Goal: Find specific page/section: Find specific page/section

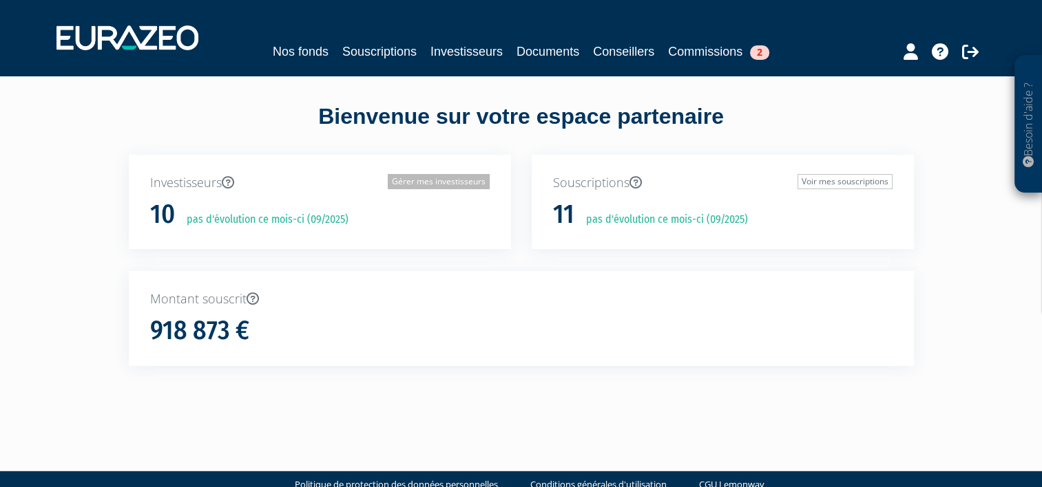
click at [412, 182] on link "Gérer mes investisseurs" at bounding box center [439, 181] width 102 height 15
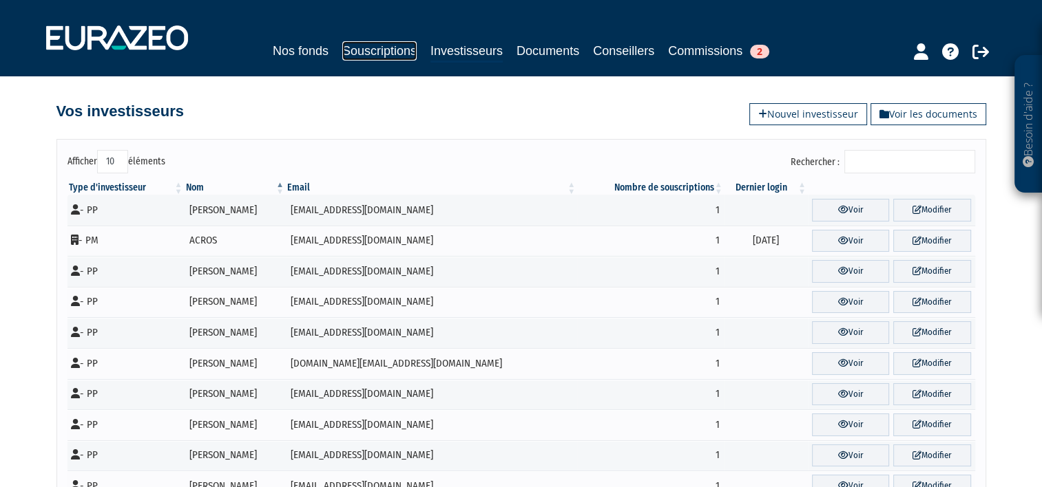
click at [384, 50] on link "Souscriptions" at bounding box center [379, 50] width 74 height 19
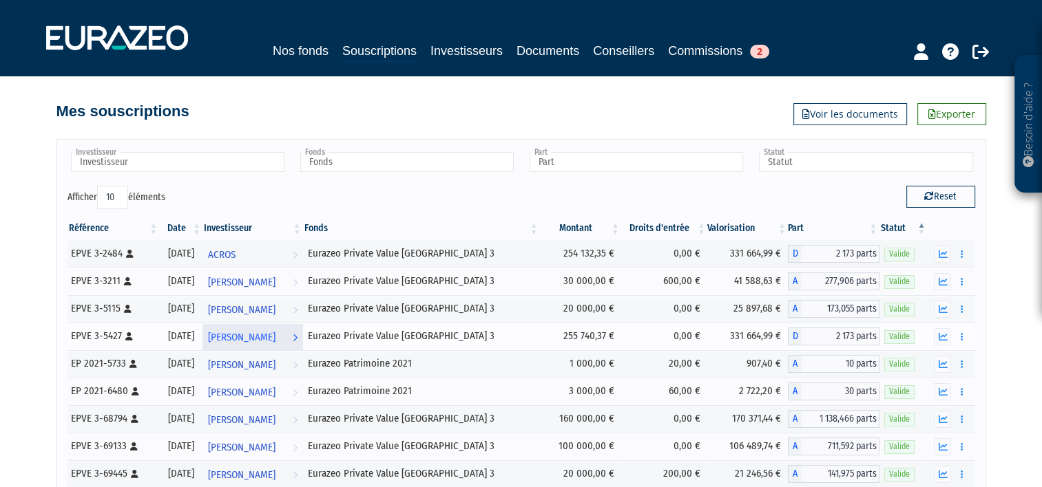
scroll to position [114, 0]
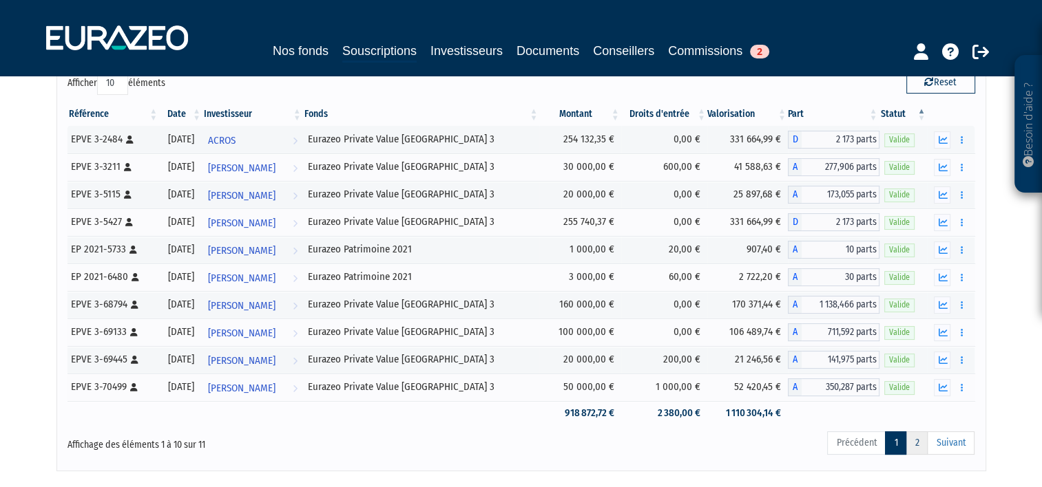
click at [919, 443] on link "2" at bounding box center [916, 443] width 22 height 23
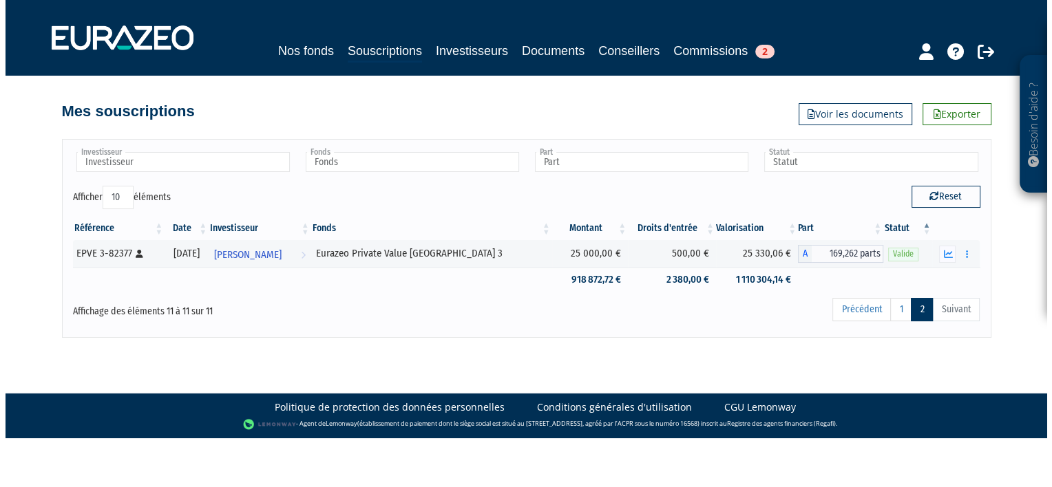
scroll to position [0, 0]
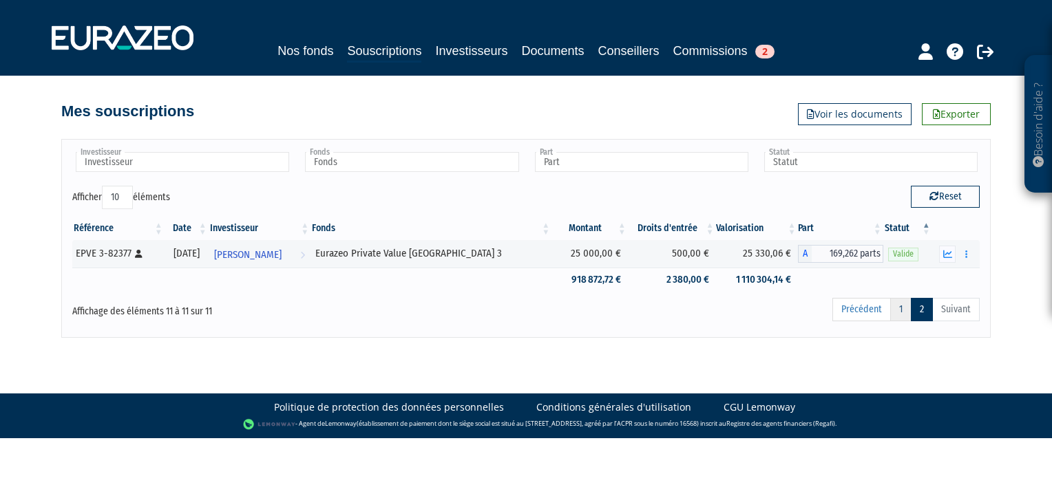
click at [905, 308] on link "1" at bounding box center [900, 309] width 21 height 23
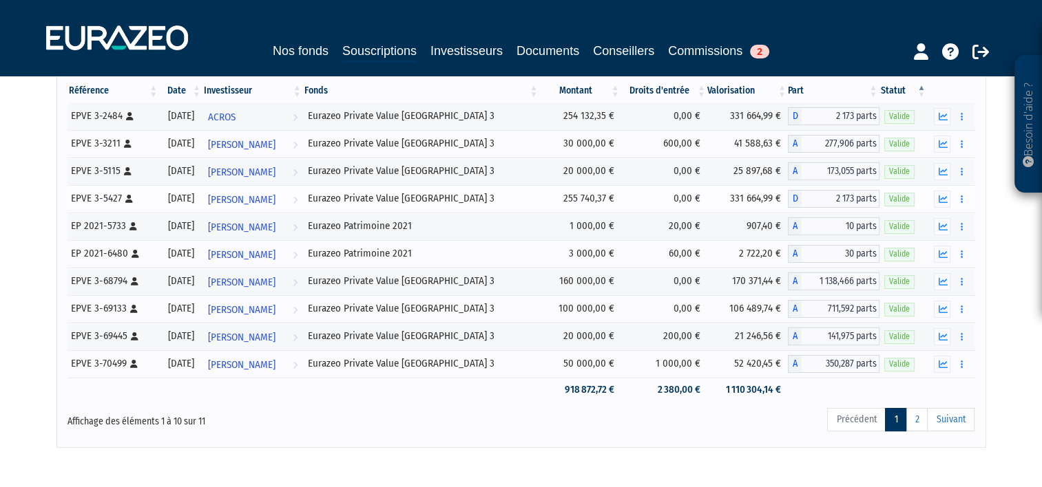
scroll to position [132, 0]
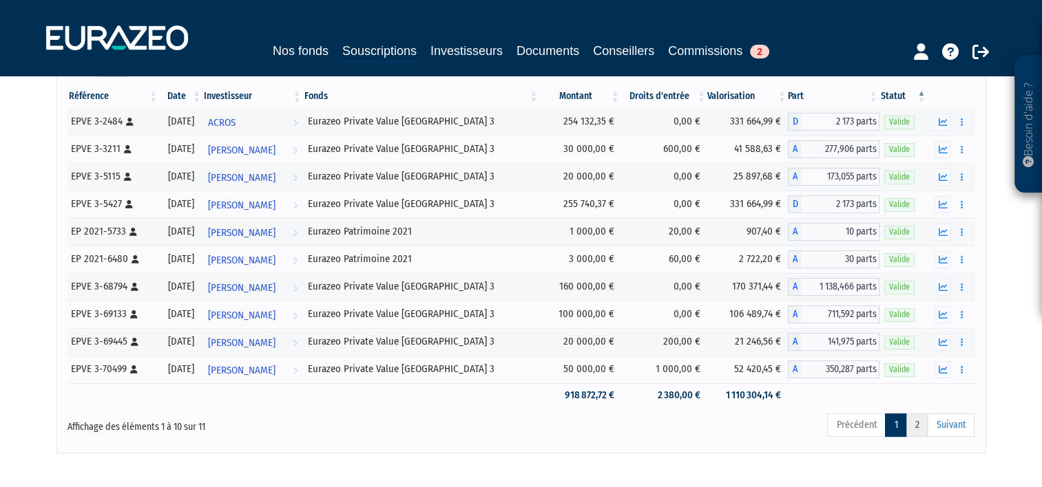
click at [921, 419] on link "2" at bounding box center [916, 425] width 22 height 23
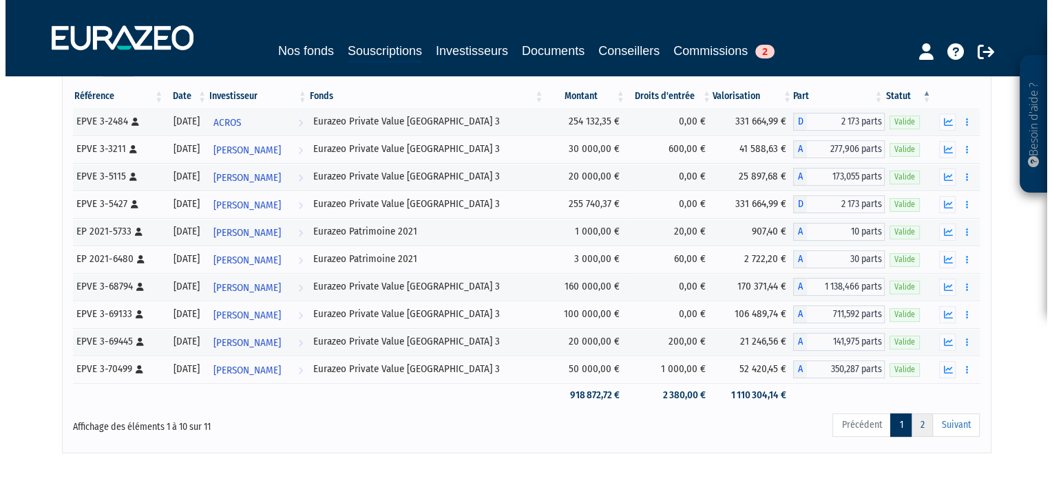
scroll to position [0, 0]
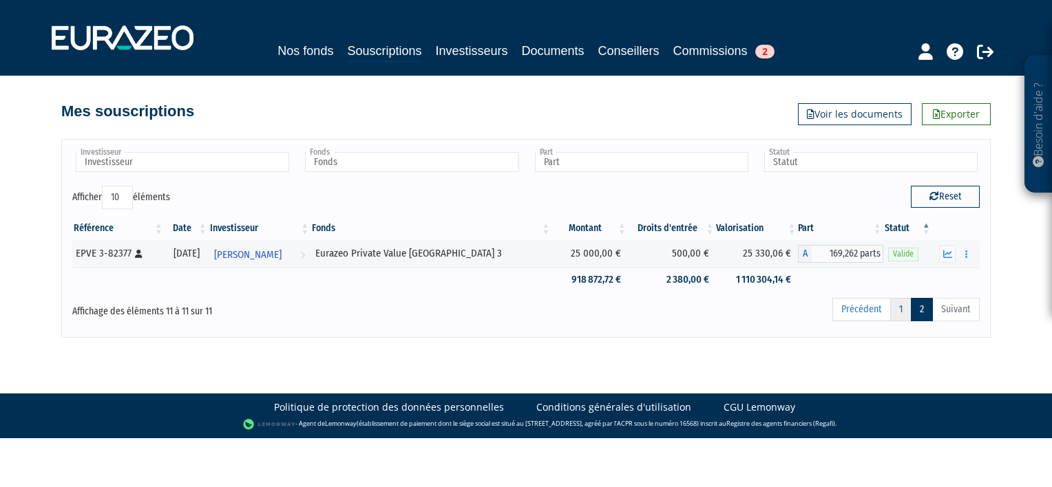
click at [897, 309] on link "1" at bounding box center [900, 309] width 21 height 23
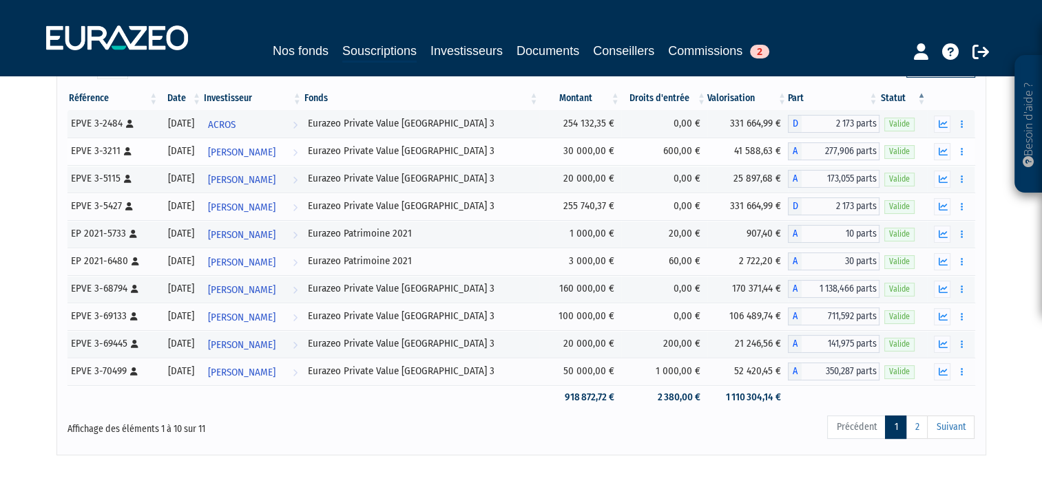
scroll to position [138, 0]
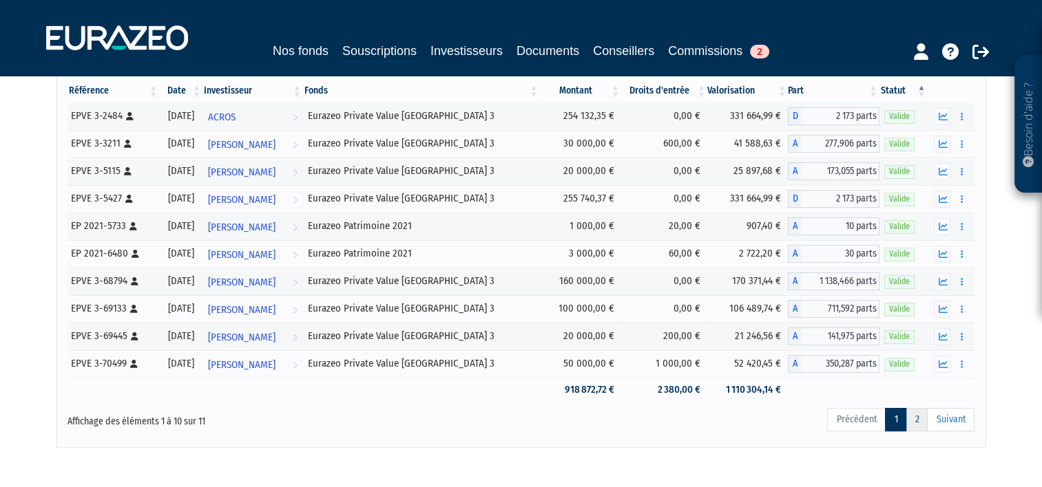
click at [918, 412] on link "2" at bounding box center [916, 419] width 22 height 23
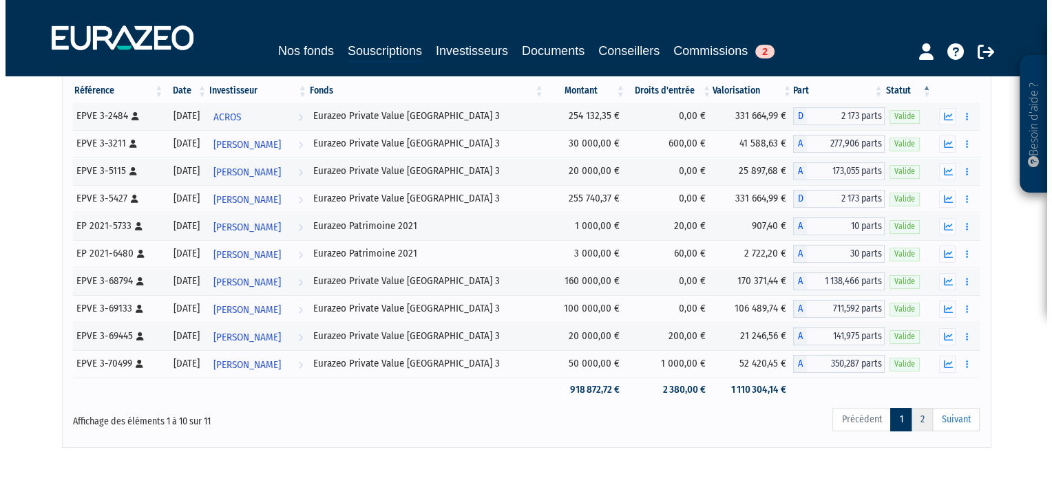
scroll to position [0, 0]
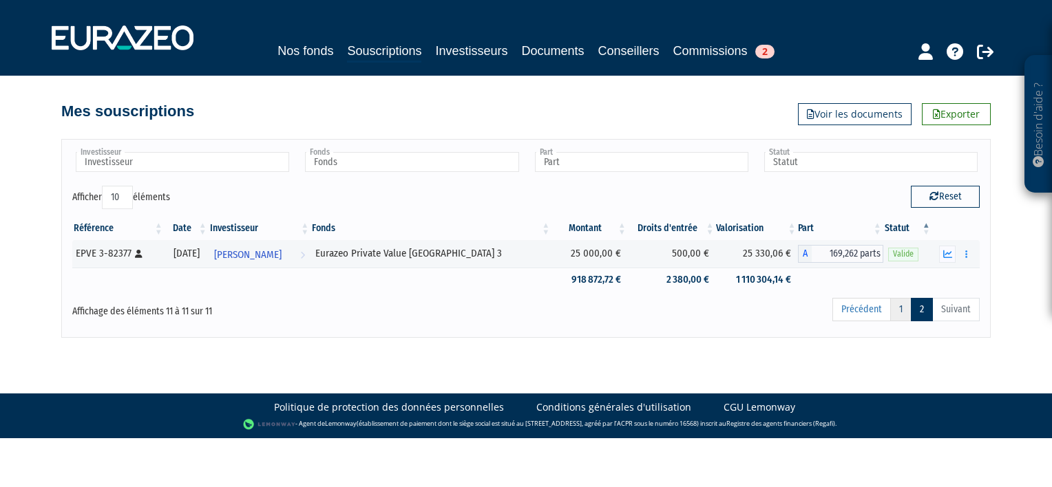
click at [900, 304] on link "1" at bounding box center [900, 309] width 21 height 23
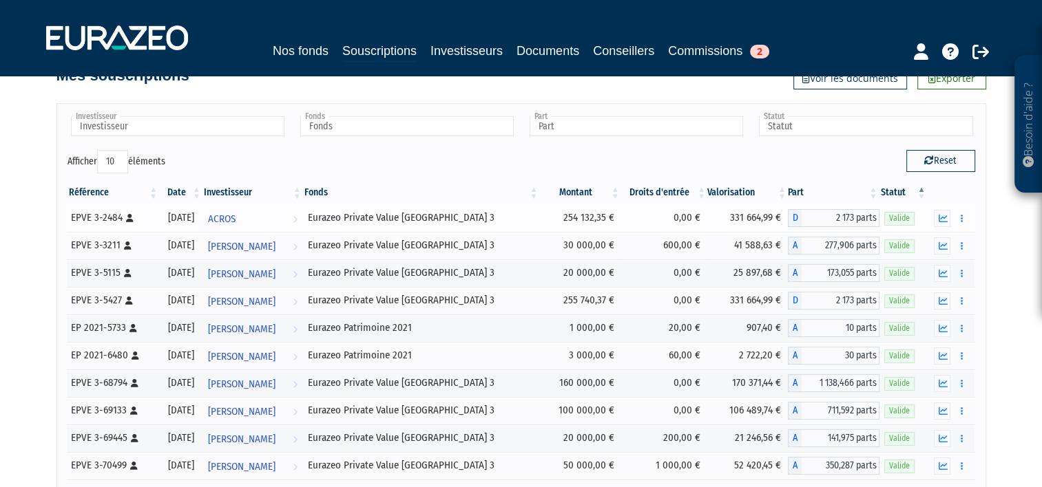
scroll to position [35, 0]
click at [755, 47] on span "2" at bounding box center [759, 52] width 19 height 14
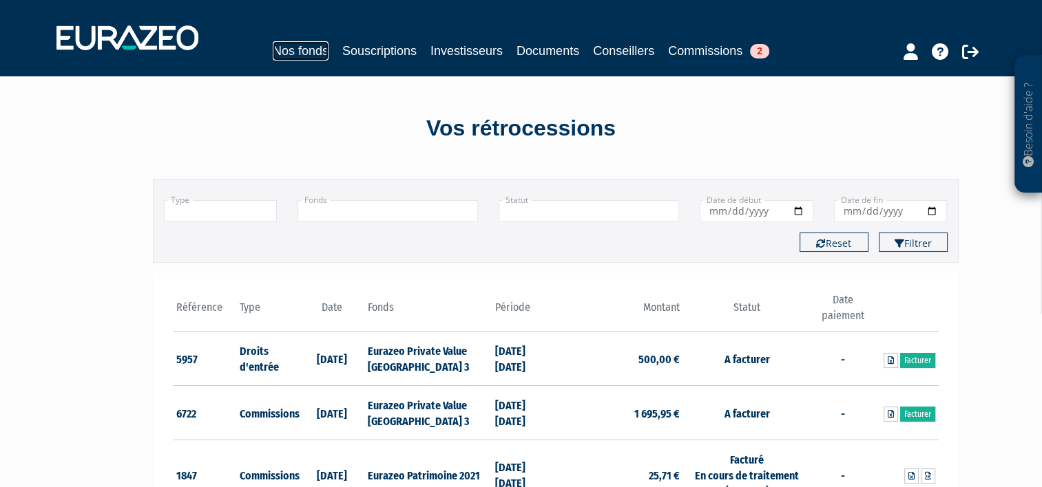
click at [292, 54] on link "Nos fonds" at bounding box center [301, 50] width 56 height 19
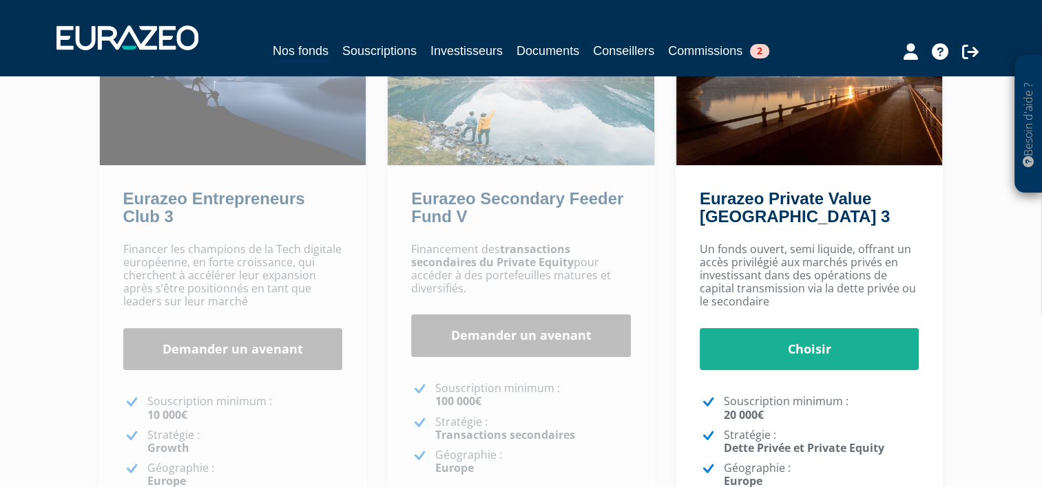
scroll to position [138, 0]
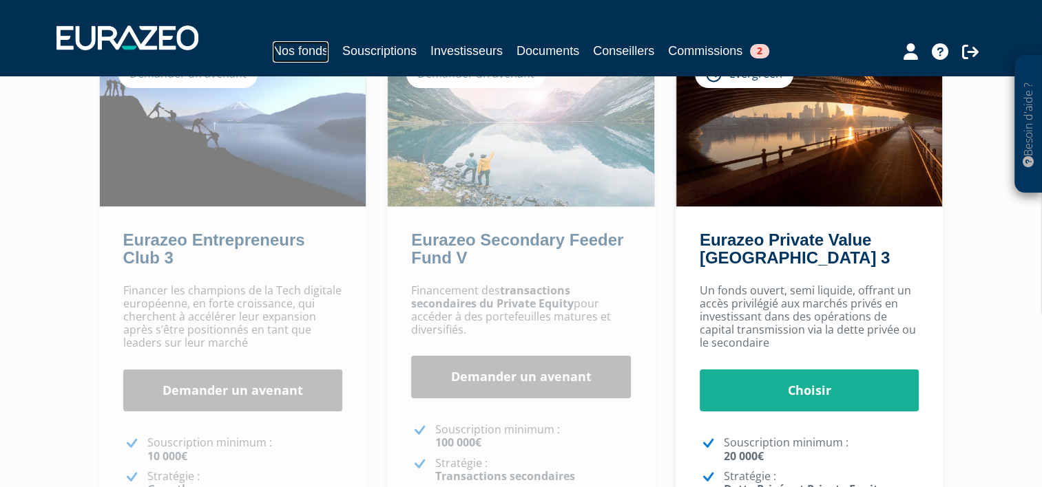
click at [303, 52] on link "Nos fonds" at bounding box center [301, 51] width 56 height 21
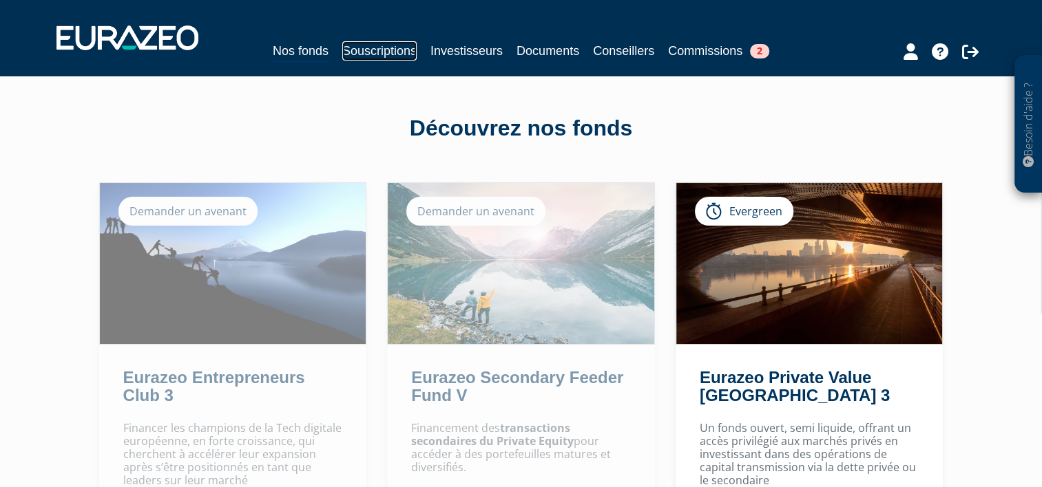
click at [373, 50] on link "Souscriptions" at bounding box center [379, 50] width 74 height 19
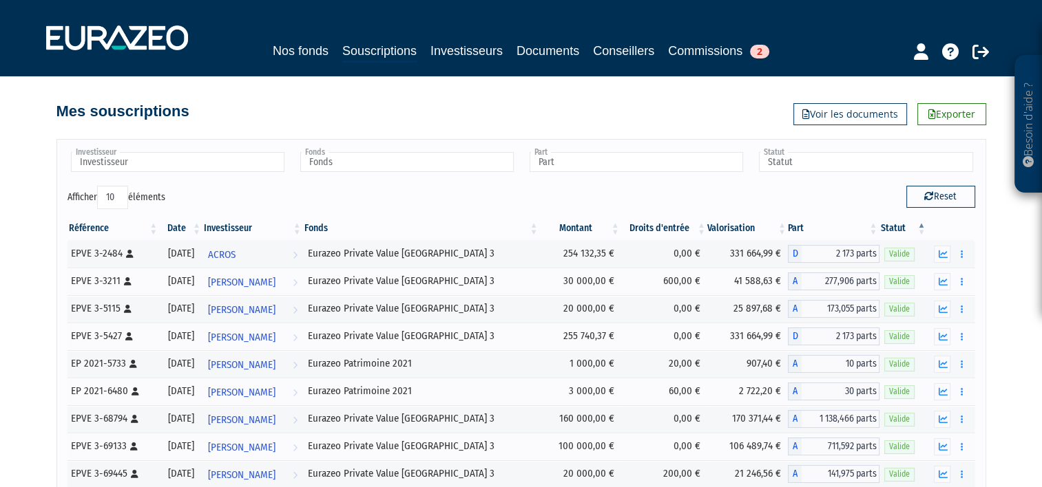
click at [123, 193] on select "10 25 50 100" at bounding box center [112, 197] width 31 height 23
select select "25"
click at [99, 186] on select "10 25 50 100" at bounding box center [112, 197] width 31 height 23
click at [928, 194] on icon "button" at bounding box center [929, 196] width 10 height 10
type input "Investisseur"
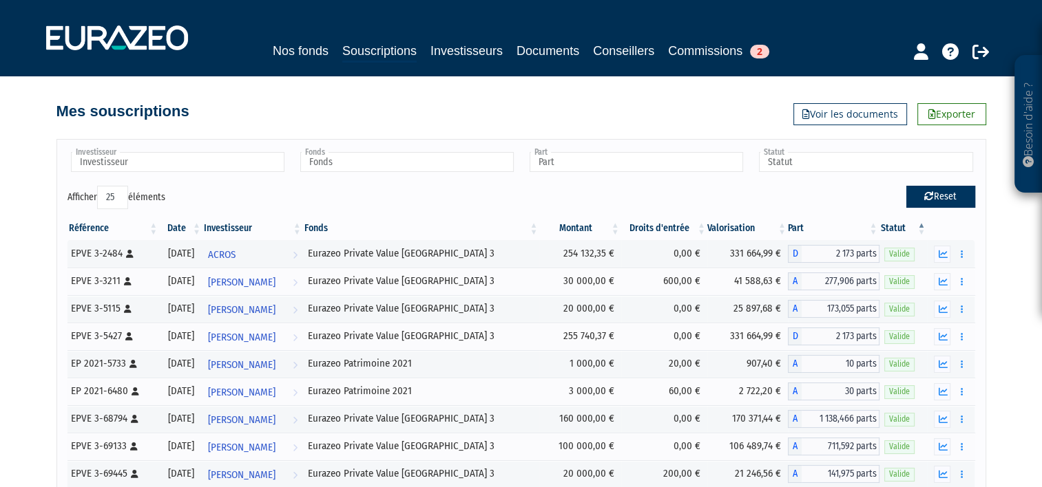
type input "Fonds"
type input "Part"
type input "Statut"
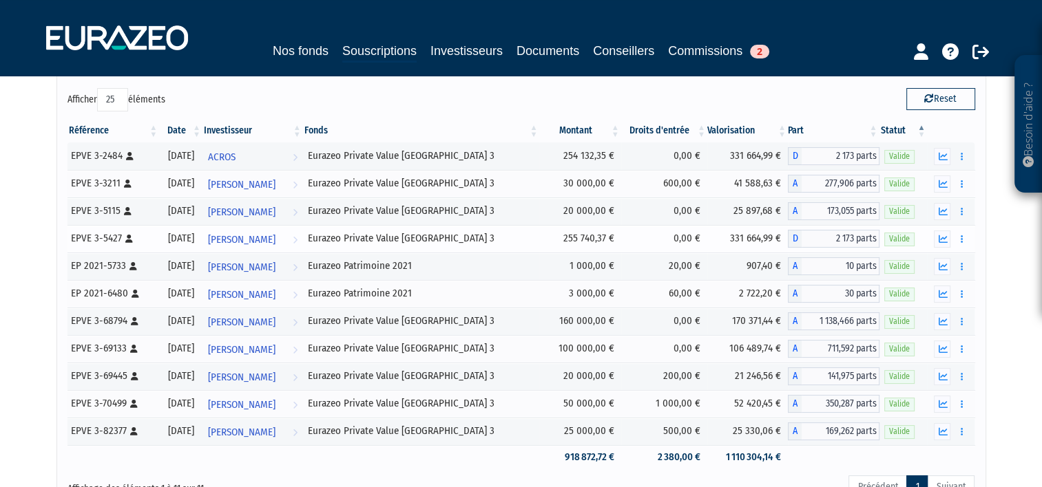
scroll to position [69, 0]
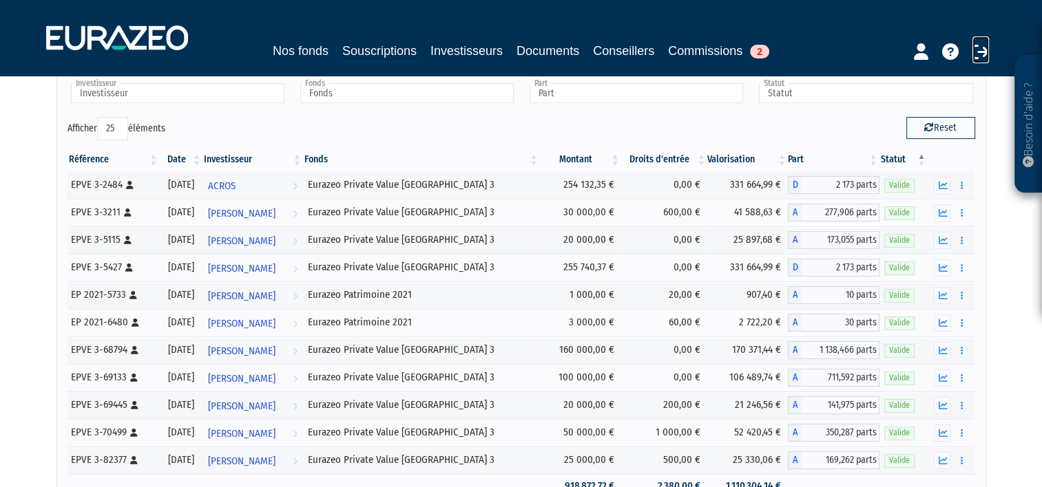
click at [978, 49] on icon at bounding box center [980, 51] width 17 height 17
